Goal: Check status: Check status

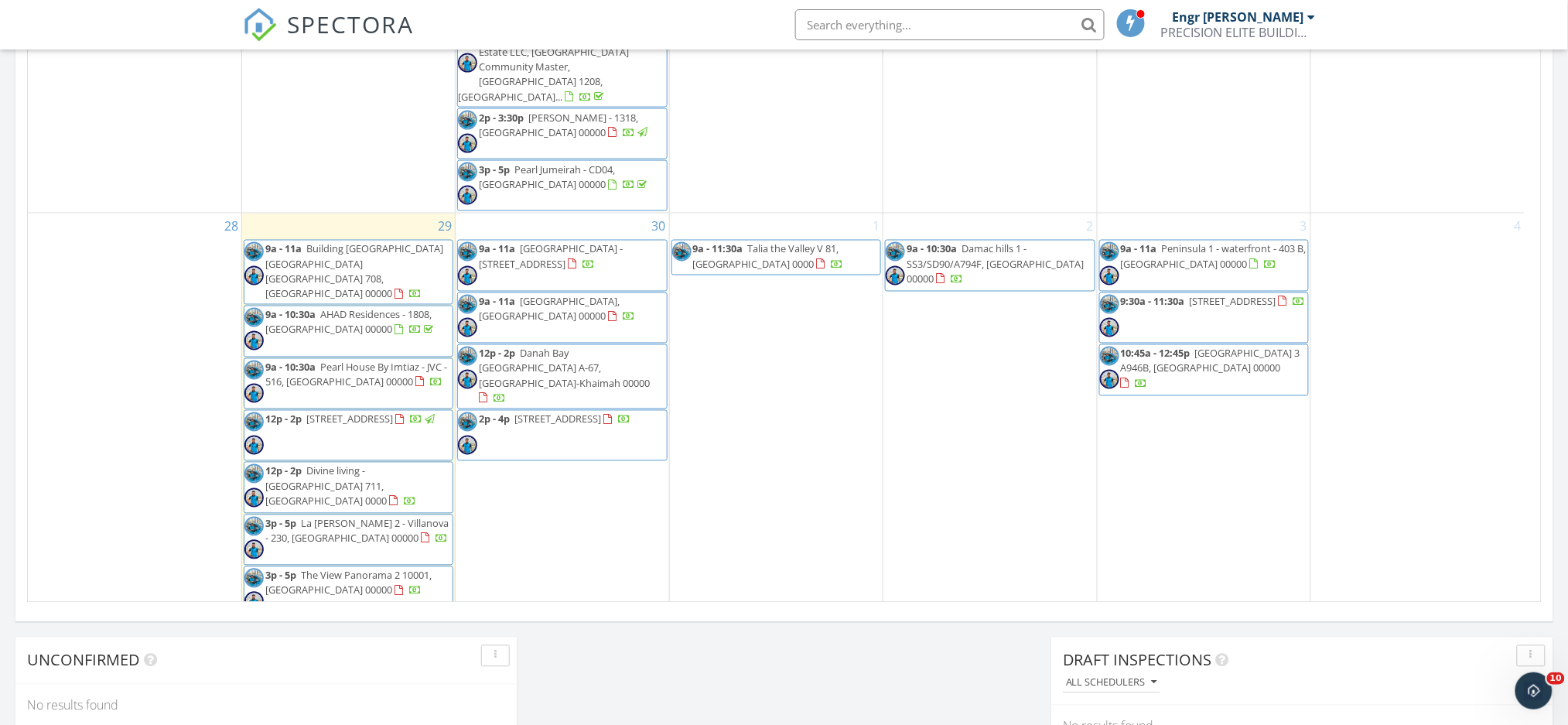
scroll to position [1280, 0]
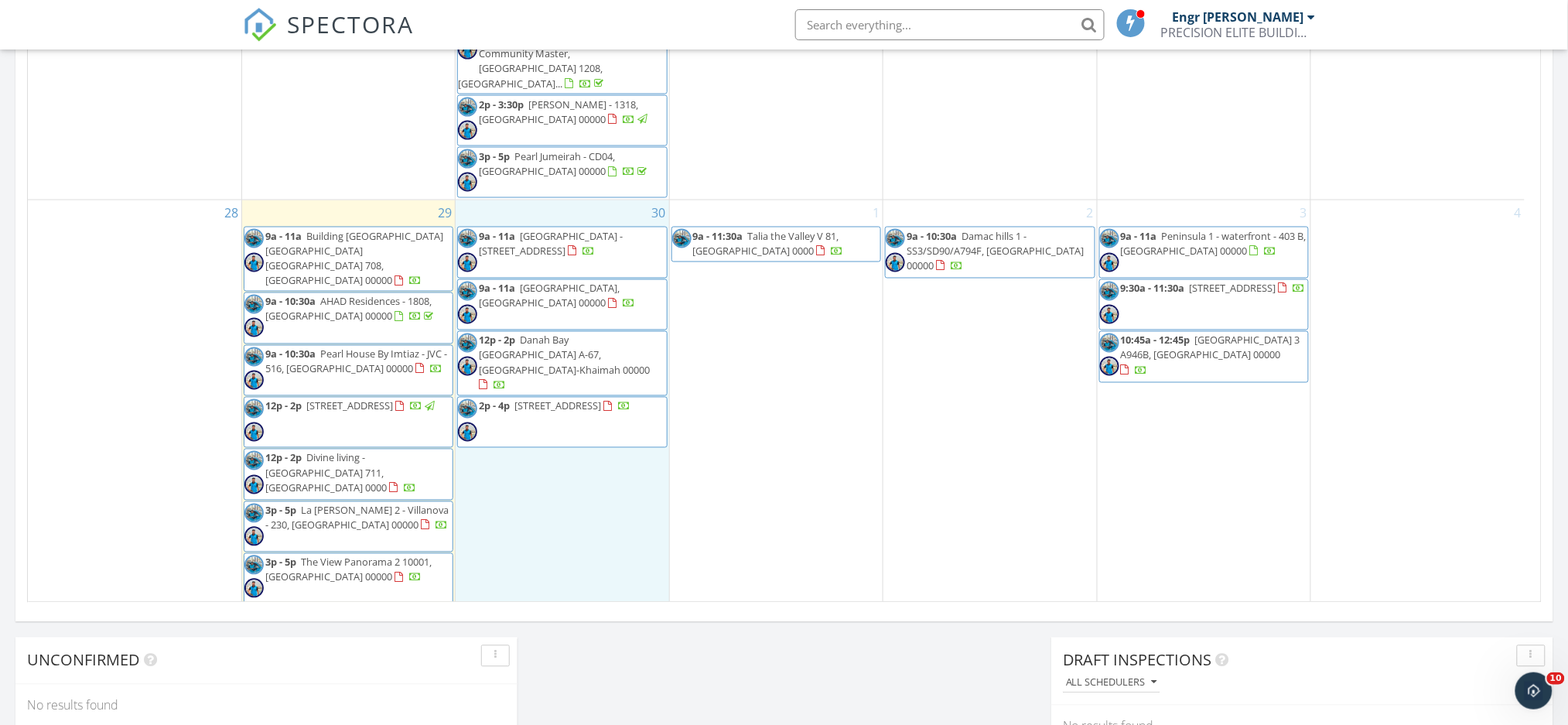
click at [630, 459] on div "30 9a - 11a [STREET_ADDRESS] 9a - 11a [GEOGRAPHIC_DATA], [GEOGRAPHIC_DATA] 0000…" at bounding box center [561, 428] width 213 height 457
click at [782, 412] on div "1 9a - 11:30a Talia the Valley V 81, [GEOGRAPHIC_DATA] 0000" at bounding box center [776, 428] width 213 height 457
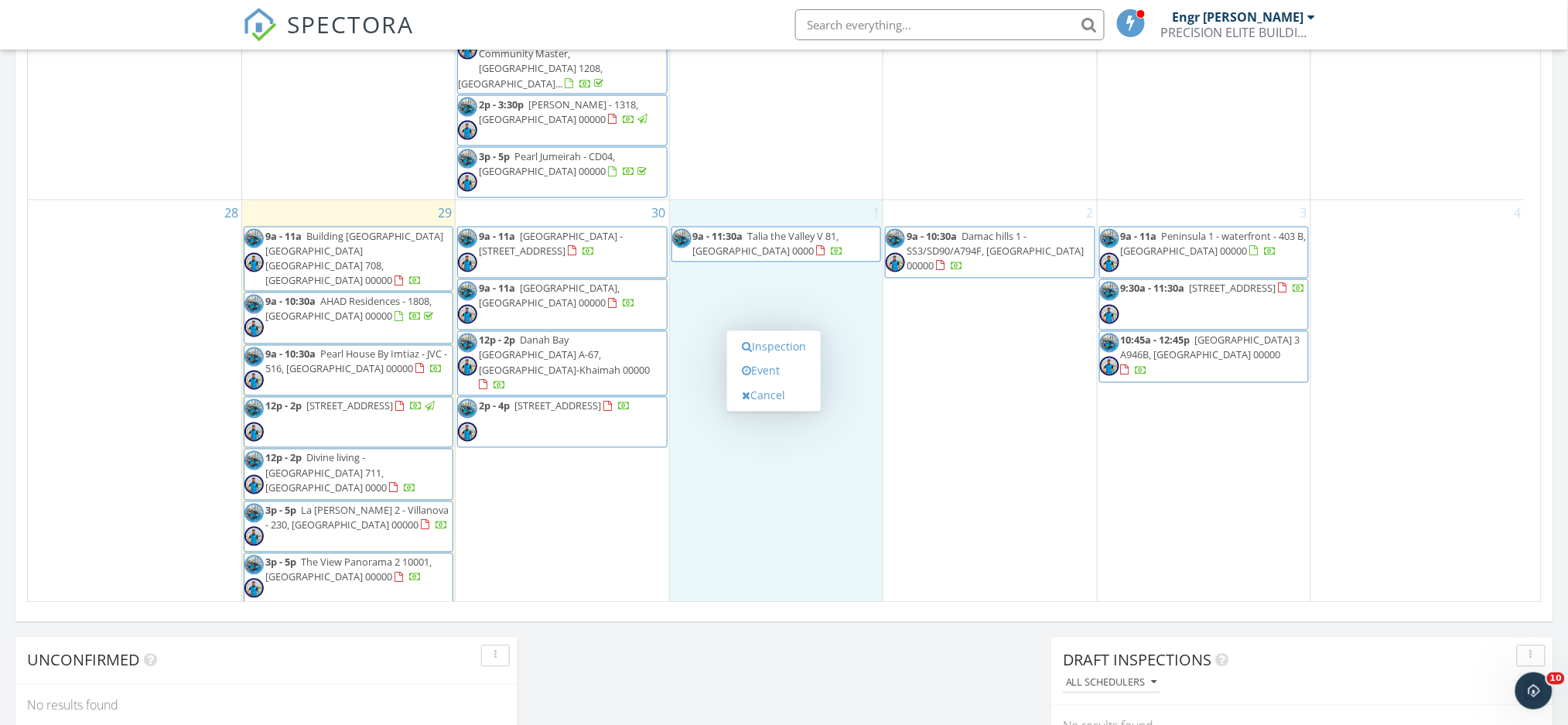
click at [946, 390] on div "2 9a - 10:30a Damac hills 1 - SS3/SD90/A794F, [GEOGRAPHIC_DATA] 00000" at bounding box center [989, 428] width 213 height 457
click at [691, 436] on div "1 9a - 11:30a Talia the Valley V 81, [GEOGRAPHIC_DATA] 0000" at bounding box center [776, 428] width 213 height 457
click at [915, 449] on div "2 9a - 10:30a Damac hills 1 - SS3/SD90/A794F, [GEOGRAPHIC_DATA] 00000" at bounding box center [989, 428] width 213 height 457
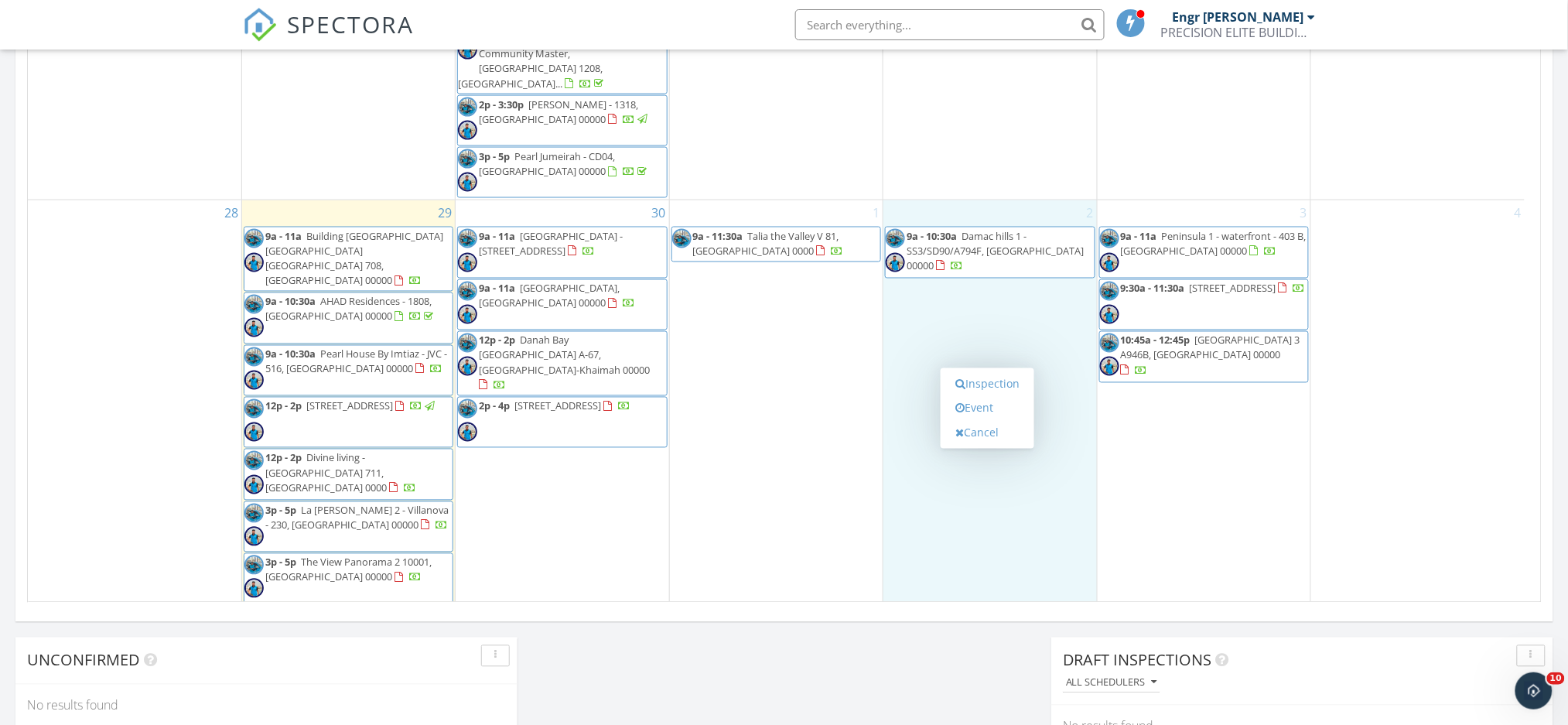
click at [787, 337] on div "1 9a - 11:30a Talia the Valley V 81, [GEOGRAPHIC_DATA] 0000" at bounding box center [776, 428] width 213 height 457
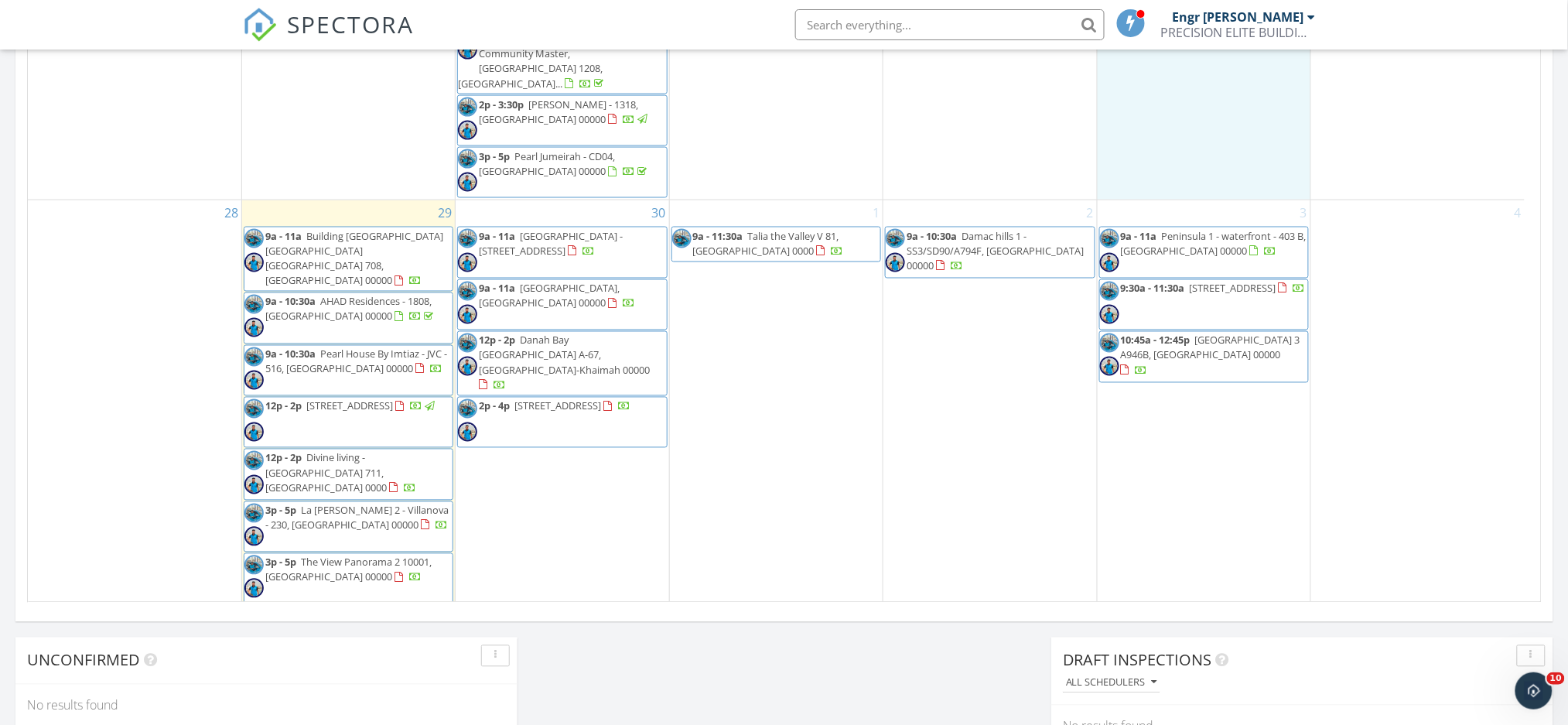
click at [758, 404] on div "1 9a - 11:30a Talia the Valley V 81, [GEOGRAPHIC_DATA] 0000" at bounding box center [776, 428] width 213 height 457
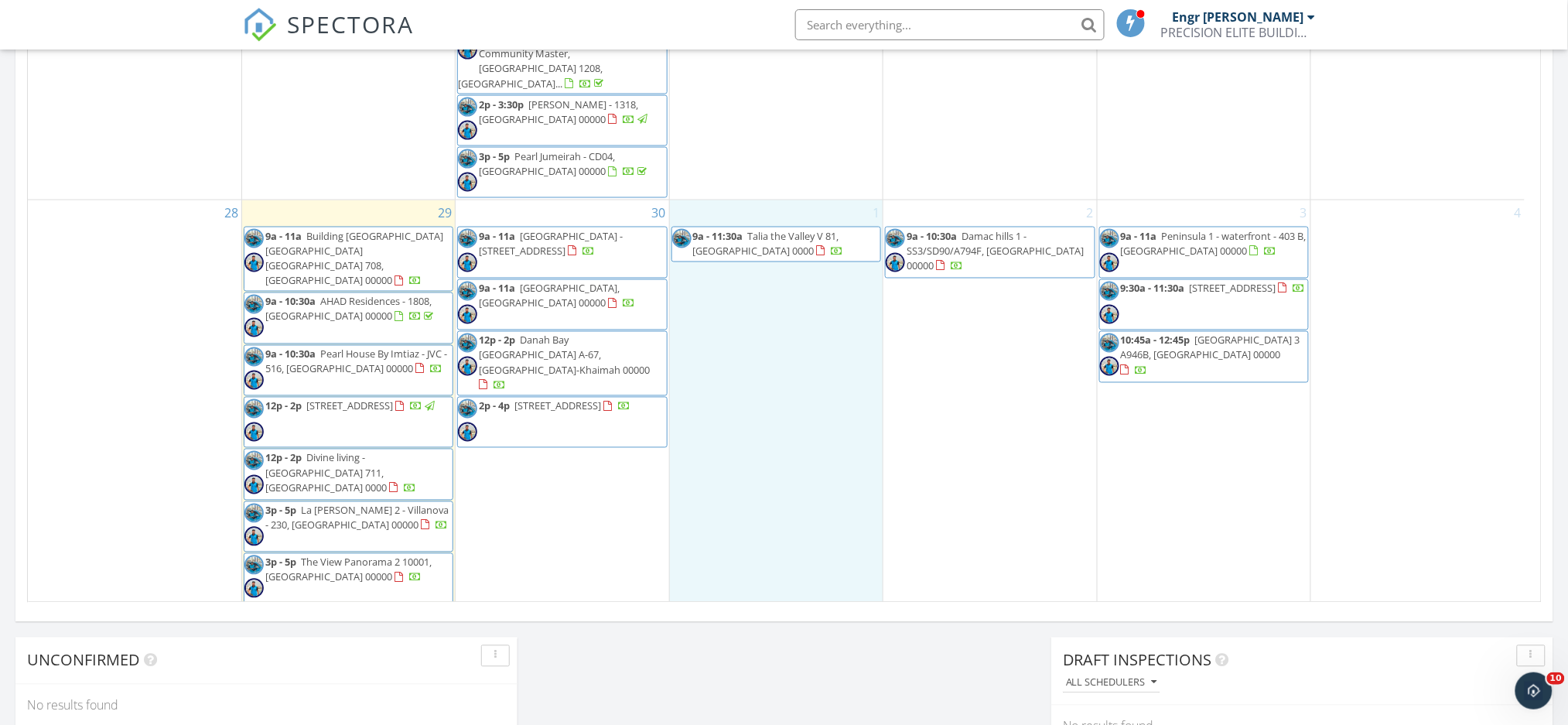
click at [103, 332] on div "28" at bounding box center [135, 428] width 214 height 457
click at [786, 353] on div "1 9a - 11:30a Talia the Valley V 81, [GEOGRAPHIC_DATA] 0000" at bounding box center [776, 428] width 213 height 457
